Goal: Unclear: Browse casually

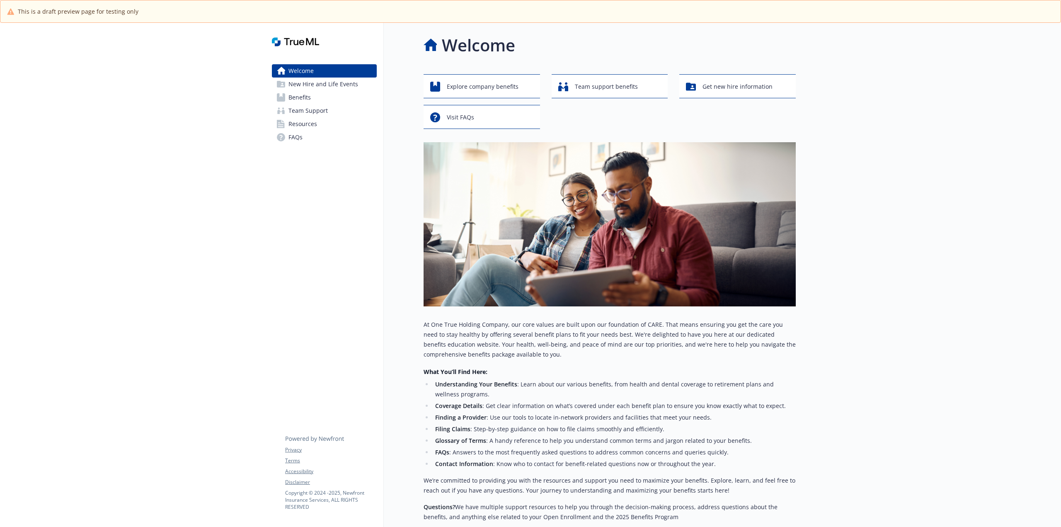
click at [347, 243] on div "Welcome New Hire and Life Events Benefits Team Support Resources FAQs Privacy T…" at bounding box center [324, 338] width 119 height 630
drag, startPoint x: 254, startPoint y: 440, endPoint x: 204, endPoint y: 349, distance: 103.3
click at [238, 439] on div at bounding box center [132, 338] width 265 height 630
drag, startPoint x: 317, startPoint y: 217, endPoint x: 323, endPoint y: 208, distance: 10.5
click at [318, 217] on div "Welcome New Hire and Life Events Benefits Team Support Resources FAQs Privacy T…" at bounding box center [324, 338] width 119 height 630
